Goal: Task Accomplishment & Management: Use online tool/utility

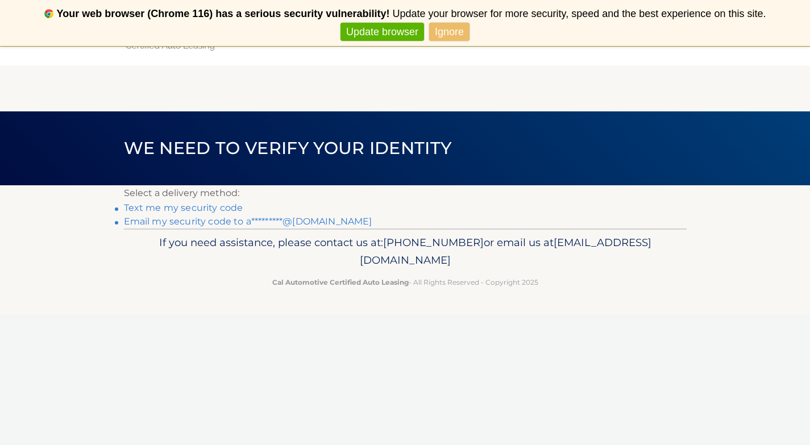
click at [213, 222] on link "Email my security code to a*********@gmail.com" at bounding box center [248, 221] width 249 height 11
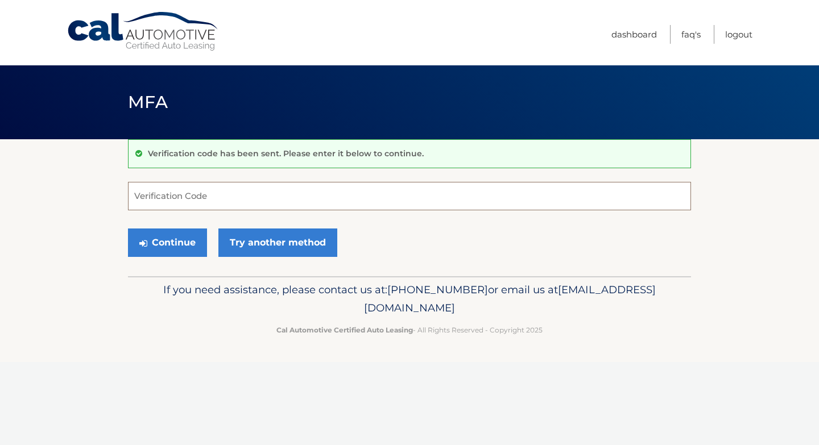
click at [282, 193] on input "Verification Code" at bounding box center [409, 196] width 563 height 28
paste input "048121"
click at [182, 242] on button "Continue" at bounding box center [167, 243] width 79 height 28
type input "048121"
click at [183, 237] on button "Continue" at bounding box center [167, 243] width 79 height 28
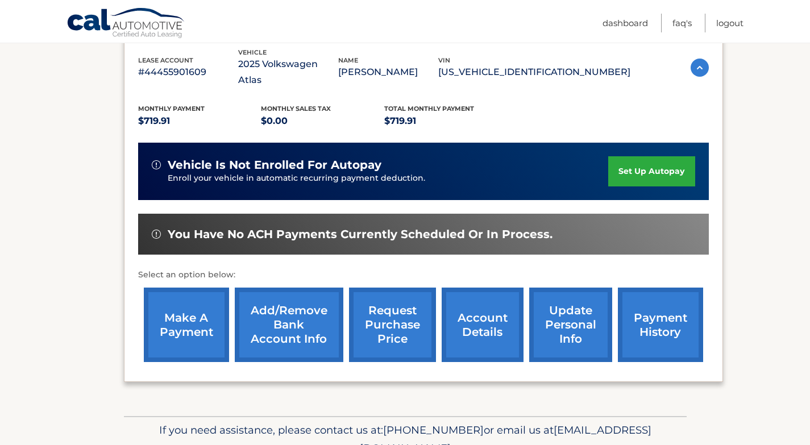
scroll to position [187, 0]
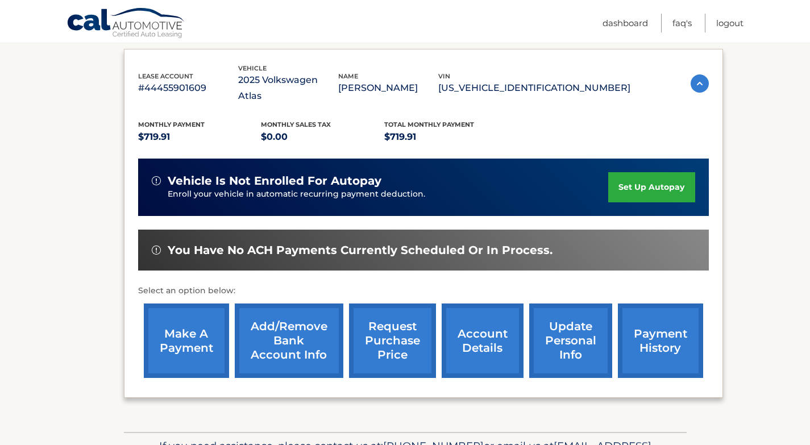
click at [195, 327] on link "make a payment" at bounding box center [186, 341] width 85 height 75
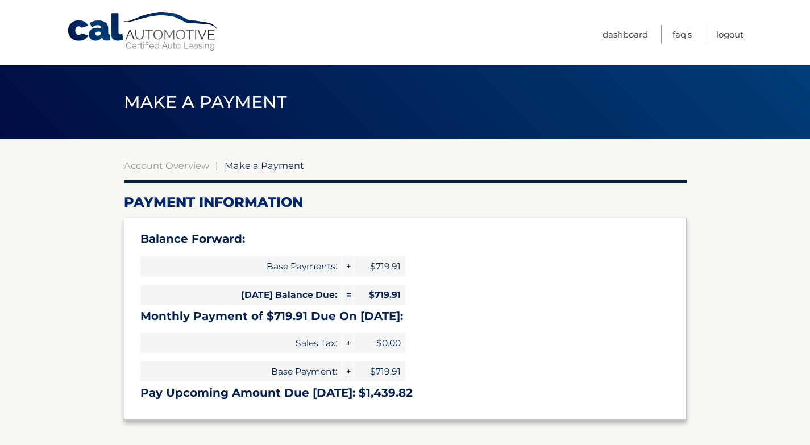
select select "MjMxMzM0MzgtMThiNS00OTgxLWFiOWMtMjA5ZTQyYjZkYzc3"
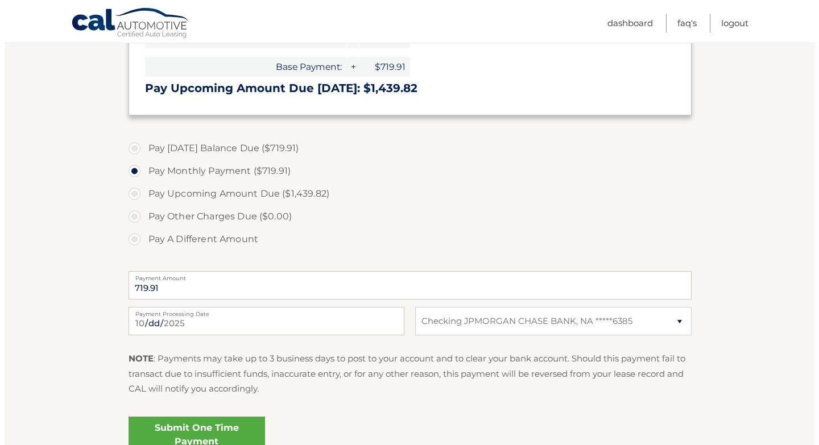
scroll to position [320, 0]
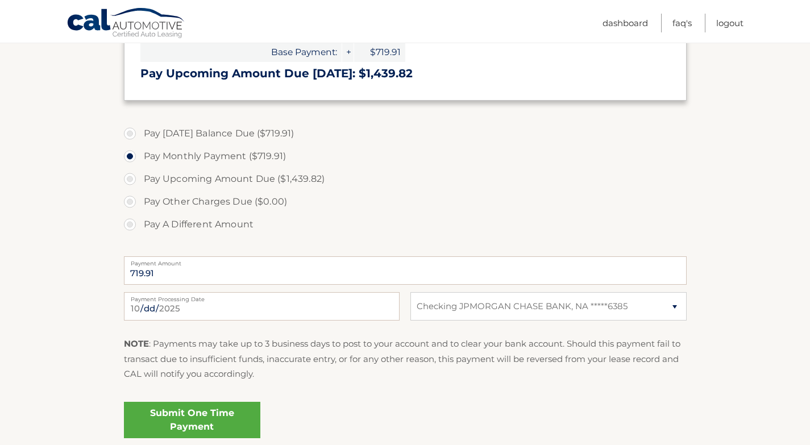
click at [210, 416] on link "Submit One Time Payment" at bounding box center [192, 420] width 136 height 36
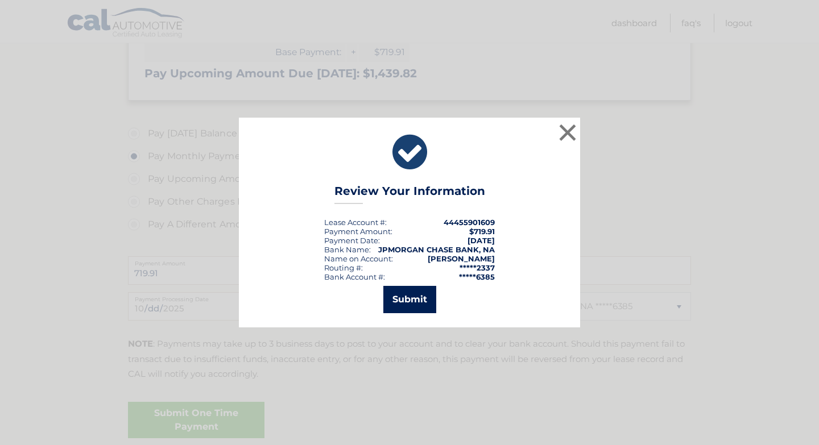
click at [424, 301] on button "Submit" at bounding box center [409, 299] width 53 height 27
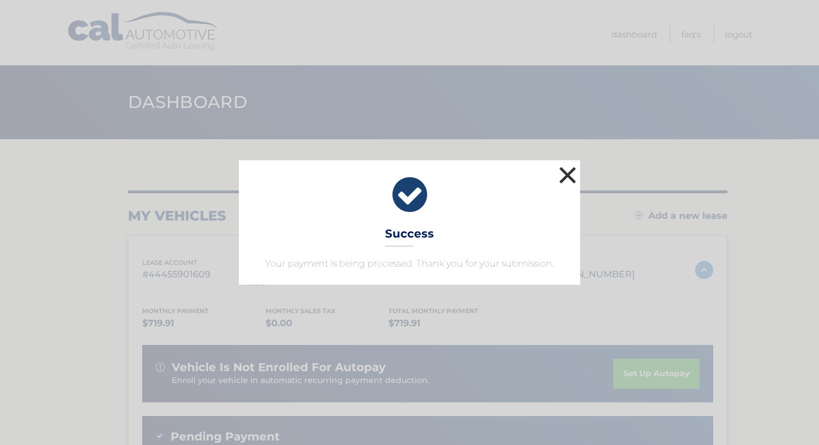
click at [565, 177] on button "×" at bounding box center [567, 175] width 23 height 23
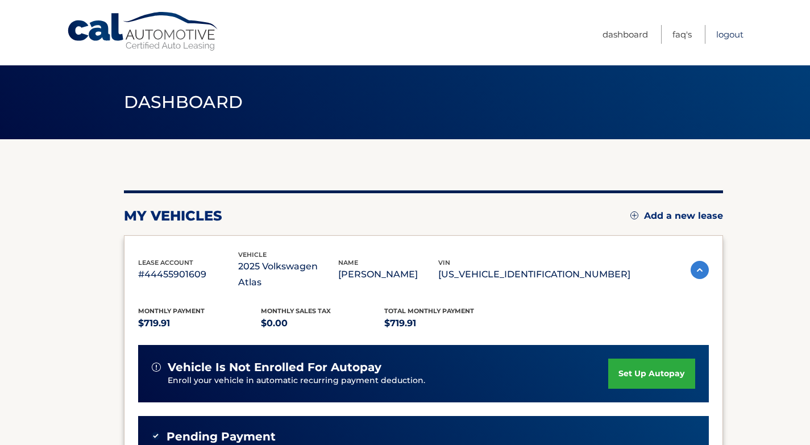
click at [735, 35] on link "Logout" at bounding box center [730, 34] width 27 height 19
